Goal: Task Accomplishment & Management: Use online tool/utility

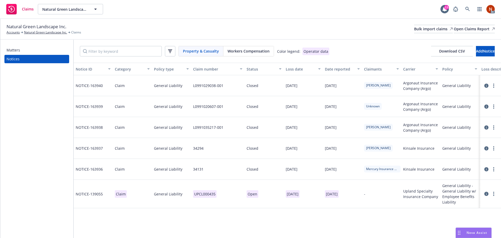
click at [254, 55] on div "Workers Compensation" at bounding box center [248, 51] width 50 height 10
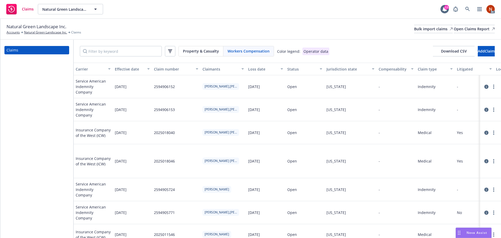
click at [444, 57] on div "Property & Casualty Workers Compensation Color legend: Operator data Download C…" at bounding box center [287, 51] width 427 height 23
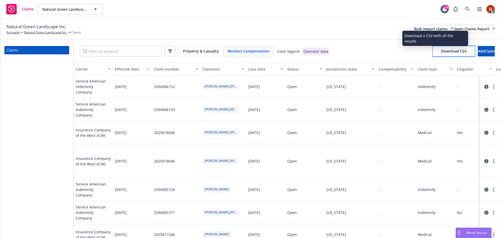
click at [443, 53] on span "Download CSV" at bounding box center [454, 50] width 26 height 5
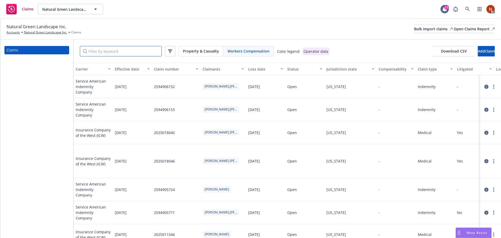
click at [125, 52] on input "Filter by keyword" at bounding box center [121, 51] width 82 height 10
paste input "11/5/2022"
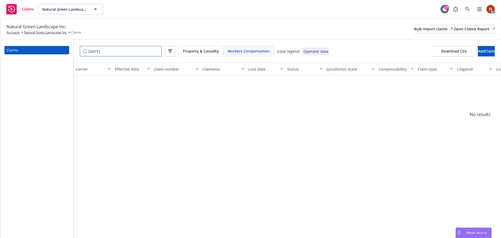
click at [95, 52] on input "11/5/2022" at bounding box center [121, 51] width 82 height 10
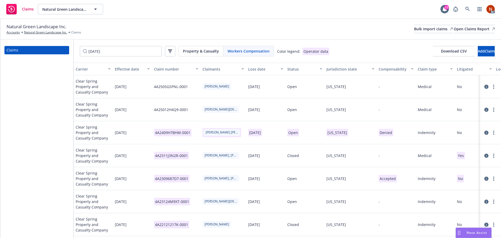
click at [241, 53] on span "Workers Compensation" at bounding box center [248, 50] width 42 height 5
drag, startPoint x: 111, startPoint y: 52, endPoint x: 17, endPoint y: 48, distance: 93.7
click at [21, 48] on div "Claims 11/05/2022 Property & Casualty Workers Compensation Color legend: Operat…" at bounding box center [250, 139] width 500 height 198
paste input "22K12K479565"
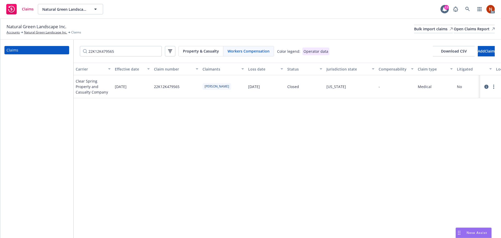
click at [484, 86] on icon at bounding box center [486, 86] width 4 height 4
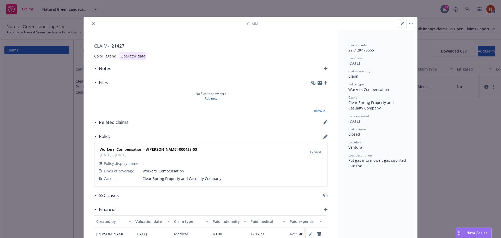
click at [92, 25] on icon "close" at bounding box center [93, 23] width 3 height 3
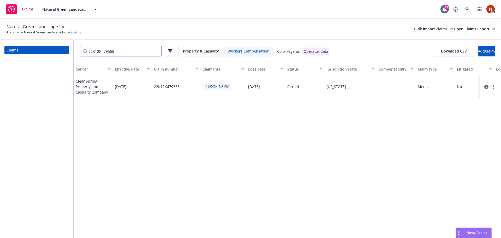
drag, startPoint x: 99, startPoint y: 50, endPoint x: 33, endPoint y: 46, distance: 65.3
click at [33, 46] on div "Claims 22K12K479565 Property & Casualty Workers Compensation Color legend: Oper…" at bounding box center [250, 139] width 500 height 198
type input "i"
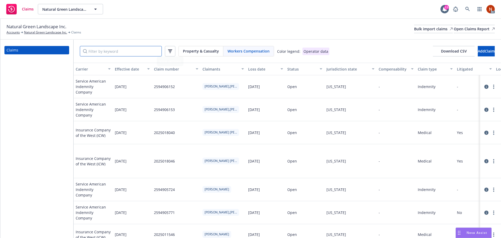
click at [123, 49] on input "Filter by keyword" at bounding box center [121, 51] width 82 height 10
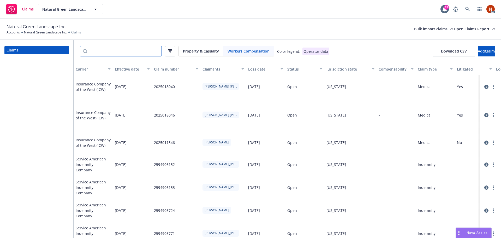
click at [133, 51] on input "i" at bounding box center [121, 51] width 82 height 10
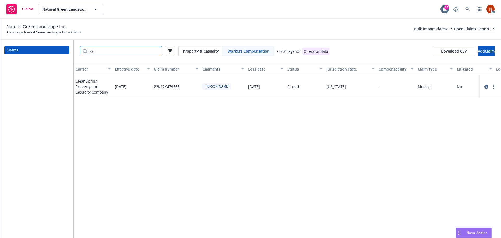
type input "isai"
click at [484, 87] on icon at bounding box center [486, 86] width 4 height 4
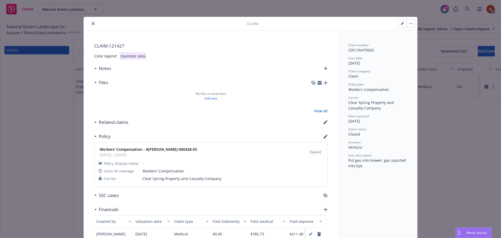
click at [398, 26] on button "button" at bounding box center [402, 23] width 8 height 8
select select "CLAIM"
select select "BURN_OR_SCALD_HEAT_OR_COLD_EXPOSURES_CONTACT_WITH"
select select "CHEMICALS"
select select "closed"
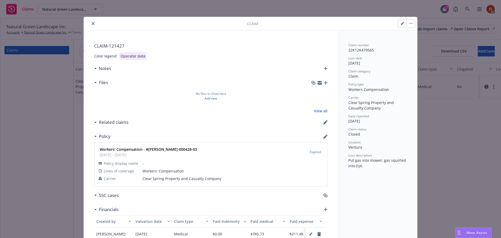
select select "HEAD"
select select "EYE_S"
select select "CA"
select select "WORKERS_COMP"
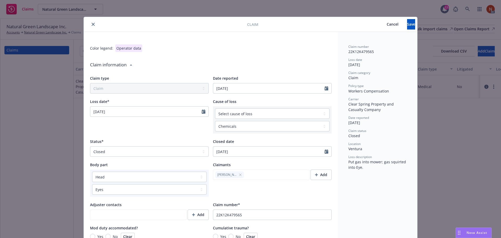
type textarea "x"
select select "11"
drag, startPoint x: 119, startPoint y: 111, endPoint x: 109, endPoint y: 113, distance: 9.5
click at [109, 113] on input "11/05/2022" at bounding box center [145, 111] width 111 height 10
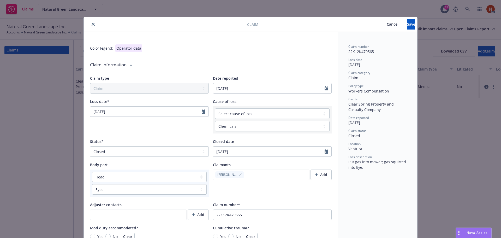
type input "11/05/2022"
click at [173, 129] on div "Loss date* 11/05/2022 January February March April May June July August Septemb…" at bounding box center [149, 116] width 119 height 35
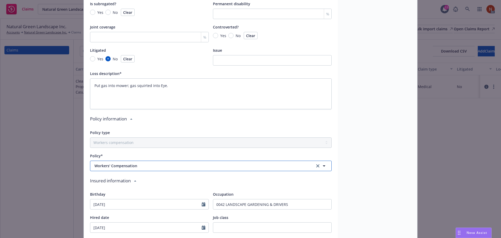
click at [195, 168] on span "Workers' Compensation" at bounding box center [196, 165] width 204 height 5
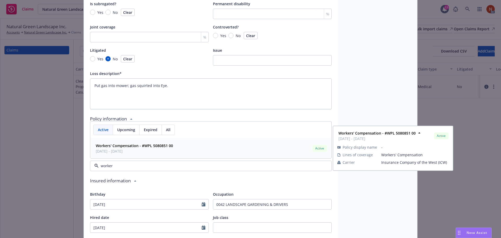
type input "worker"
click at [146, 130] on span "Expired" at bounding box center [151, 129] width 14 height 5
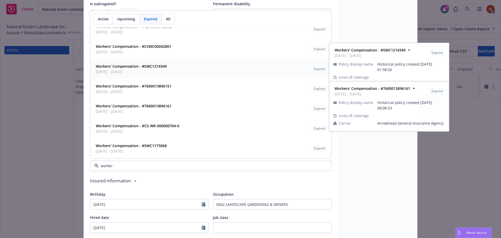
scroll to position [22, 0]
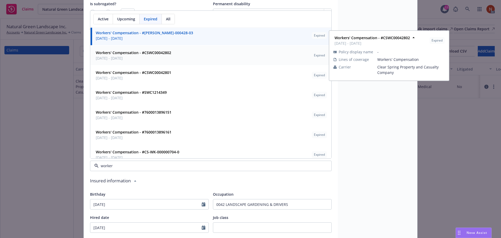
click at [123, 59] on span "11/05/2021 - 11/05/2022" at bounding box center [133, 57] width 75 height 5
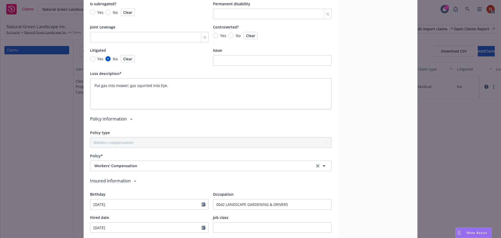
click at [346, 163] on div "Claim number 22K12K479565 Loss date 11/05/2022 Claim category Claim Policy type…" at bounding box center [377, 13] width 79 height 591
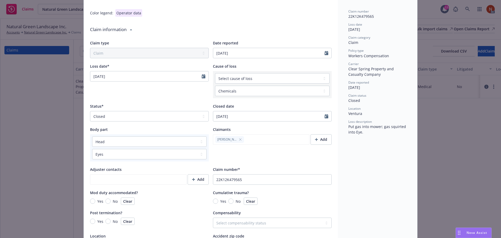
scroll to position [0, 0]
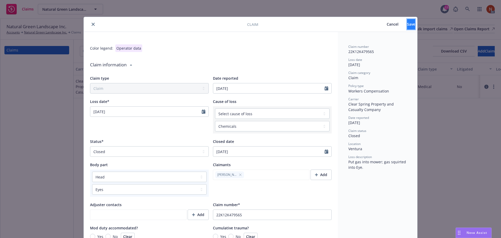
click at [407, 23] on span "Save" at bounding box center [411, 24] width 8 height 5
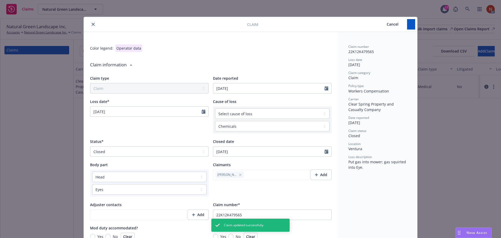
type textarea "x"
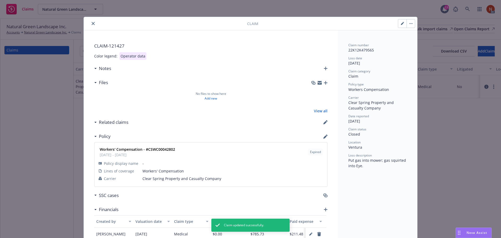
click at [93, 24] on button "close" at bounding box center [93, 23] width 6 height 6
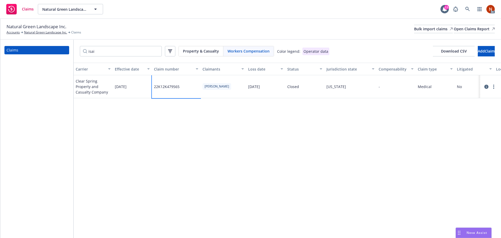
drag, startPoint x: 183, startPoint y: 86, endPoint x: 148, endPoint y: 86, distance: 34.9
click at [148, 86] on div "Clear Spring Property and Casualty Company 11/05/2021 22K12K479565 Tejeda, Isai…" at bounding box center [480, 86] width 812 height 23
copy div "22K12K479565"
click at [183, 88] on div "22K12K479565" at bounding box center [176, 86] width 48 height 23
drag, startPoint x: 184, startPoint y: 86, endPoint x: 150, endPoint y: 88, distance: 34.5
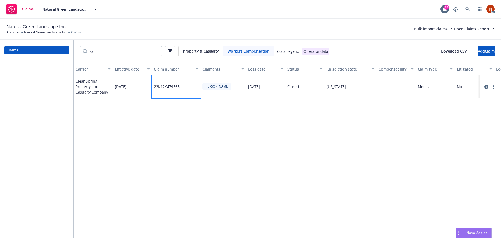
click at [150, 88] on div "Clear Spring Property and Casualty Company 11/05/2021 22K12K479565 Tejeda, Isai…" at bounding box center [480, 86] width 812 height 23
copy div "22K12K479565"
click at [254, 135] on div "Carrier Effective date Claim number Claimants Loss date Status Jurisdiction sta…" at bounding box center [287, 150] width 427 height 175
drag, startPoint x: 184, startPoint y: 89, endPoint x: 139, endPoint y: 93, distance: 45.0
click at [139, 93] on div "Clear Spring Property and Casualty Company 11/05/2021 22K12K479565 Tejeda, Isai…" at bounding box center [480, 86] width 812 height 23
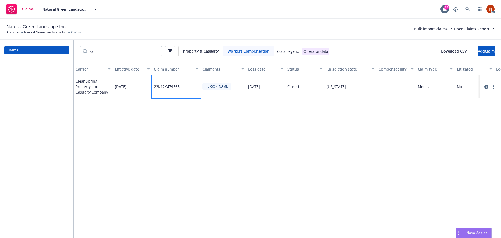
copy div "22K12K479565"
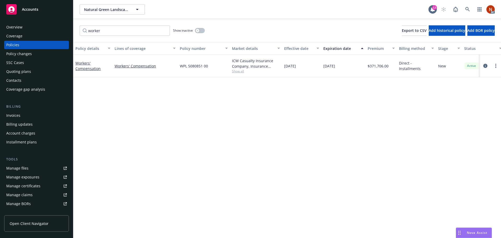
type input "worker"
click at [200, 31] on button "button" at bounding box center [200, 30] width 10 height 5
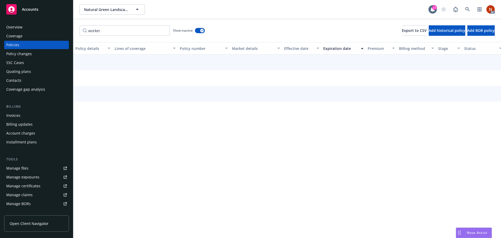
click at [289, 48] on div "Effective date" at bounding box center [298, 48] width 29 height 5
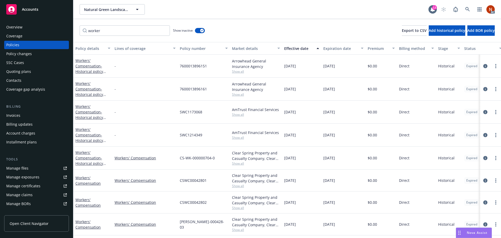
scroll to position [45, 0]
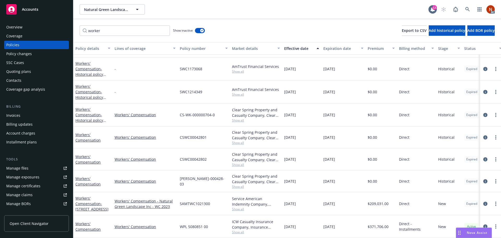
click at [236, 206] on span "Show all" at bounding box center [256, 208] width 48 height 4
click at [303, 170] on div "11/05/2022" at bounding box center [301, 181] width 39 height 22
click at [243, 175] on div "Clear Spring Property and Casualty Company, Clear Spring Property and Casualty …" at bounding box center [256, 178] width 48 height 11
click at [238, 184] on span "Show all" at bounding box center [256, 186] width 48 height 4
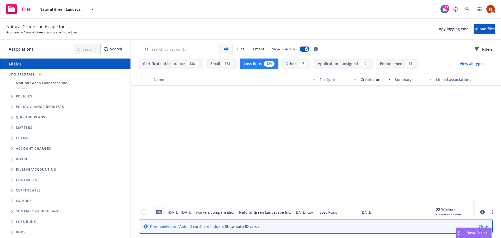
scroll to position [156, 0]
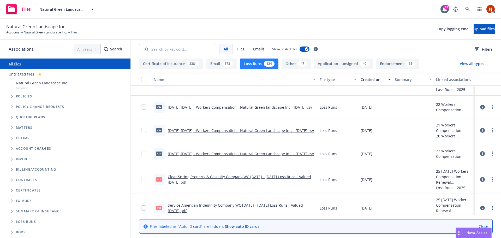
click at [281, 176] on link "Clear Spring Property & Casualty Company WC 2020 - 2022 Loss Runs - Valued 2025…" at bounding box center [239, 179] width 143 height 10
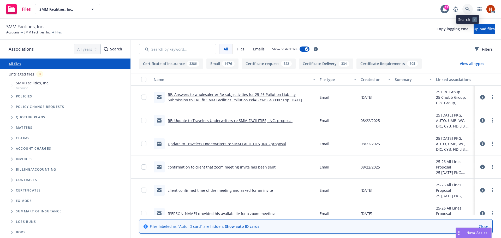
click at [466, 7] on icon at bounding box center [467, 9] width 4 height 4
click at [37, 32] on link "SMM Facilities, Inc." at bounding box center [37, 32] width 27 height 5
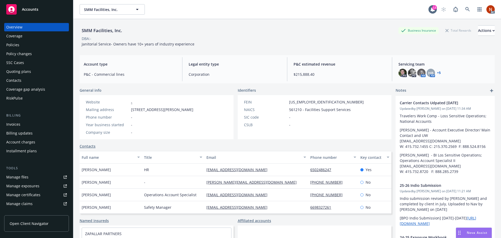
click at [35, 46] on div "Policies" at bounding box center [36, 45] width 60 height 8
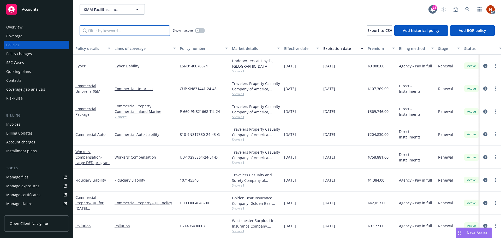
click at [130, 33] on input "Filter by keyword..." at bounding box center [125, 30] width 90 height 10
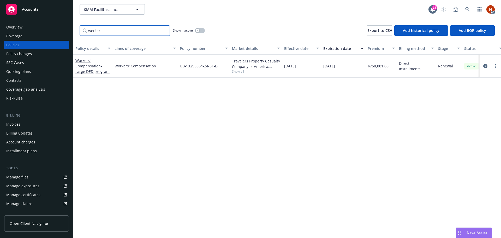
type input "worker"
click at [198, 32] on div "button" at bounding box center [198, 31] width 4 height 4
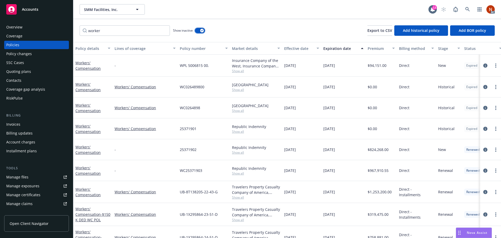
scroll to position [15, 0]
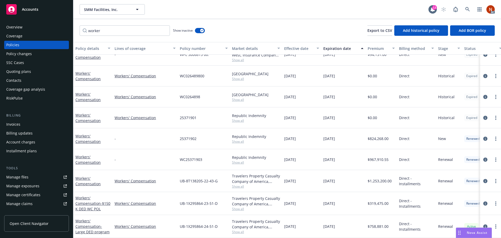
drag, startPoint x: 334, startPoint y: 24, endPoint x: 337, endPoint y: 28, distance: 5.0
click at [334, 24] on div "worker Show inactive Export to CSV Add historical policy Add BOR policy" at bounding box center [286, 30] width 427 height 23
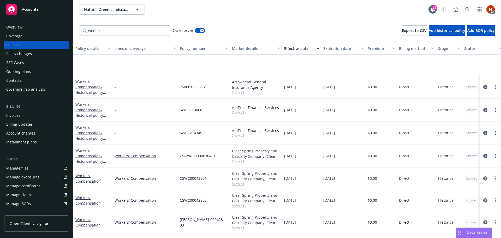
scroll to position [45, 0]
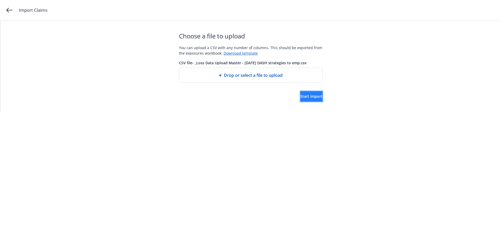
click at [300, 94] on span "Start import" at bounding box center [311, 96] width 22 height 5
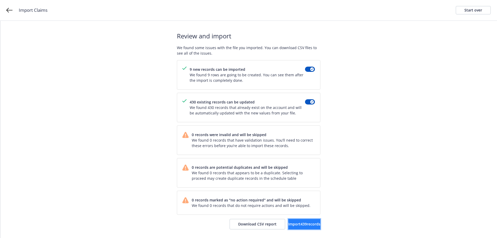
click at [288, 222] on span "Import 439 records" at bounding box center [304, 223] width 32 height 5
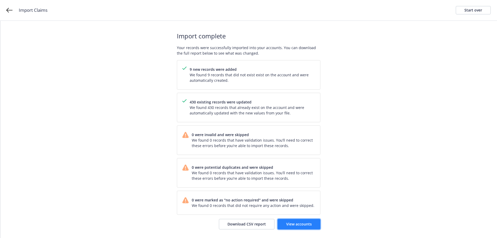
click at [306, 223] on span "View accounts" at bounding box center [299, 223] width 26 height 5
